Goal: Answer question/provide support: Answer question/provide support

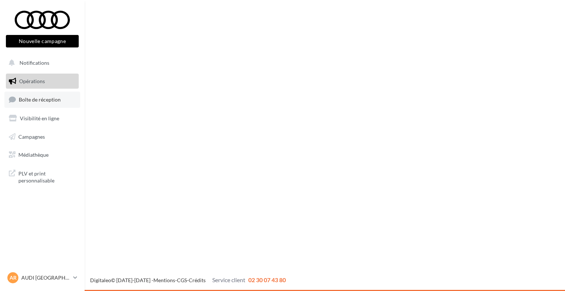
click at [31, 98] on span "Boîte de réception" at bounding box center [40, 99] width 42 height 6
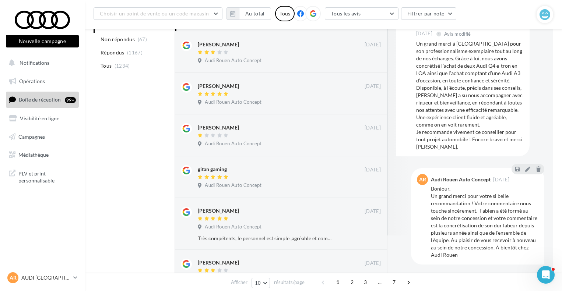
scroll to position [147, 0]
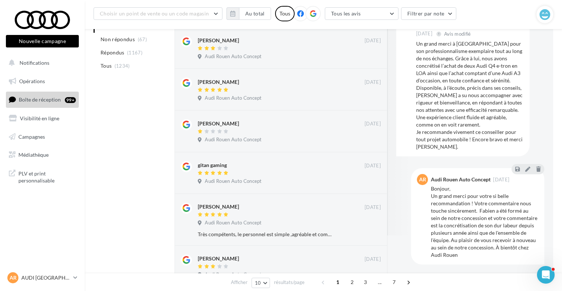
click at [525, 165] on div at bounding box center [527, 169] width 33 height 10
click at [524, 172] on button at bounding box center [527, 169] width 8 height 9
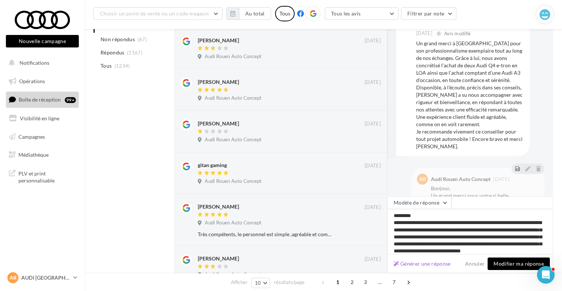
scroll to position [11, 0]
click at [519, 232] on textarea "**********" at bounding box center [470, 232] width 166 height 46
type textarea "**********"
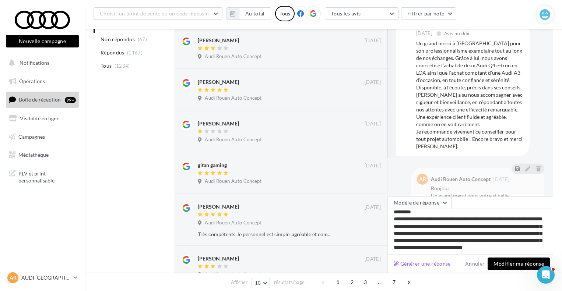
click at [520, 263] on button "Modifier ma réponse" at bounding box center [518, 264] width 62 height 13
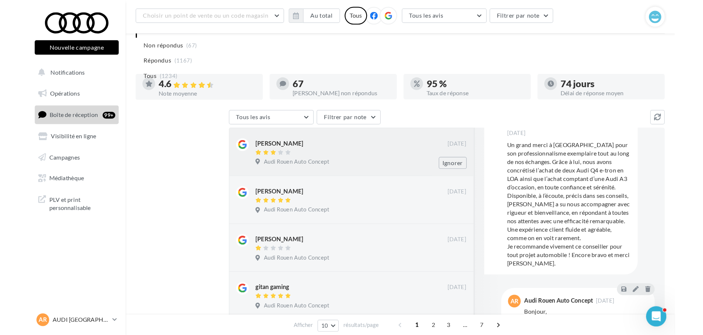
scroll to position [0, 0]
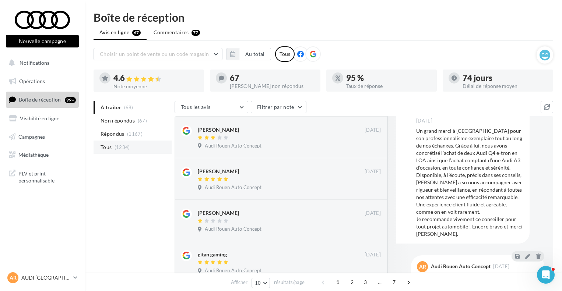
click at [109, 147] on span "Tous" at bounding box center [105, 147] width 11 height 7
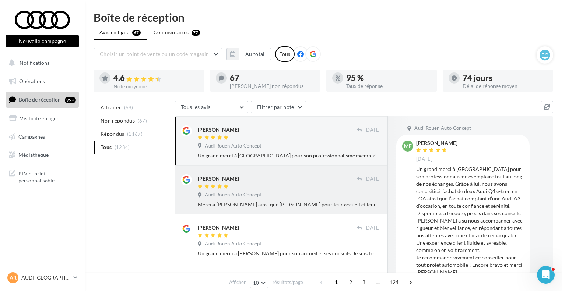
click at [320, 199] on div "Audi Rouen Auto Concept" at bounding box center [289, 196] width 183 height 8
